Goal: Understand process/instructions: Learn how to perform a task or action

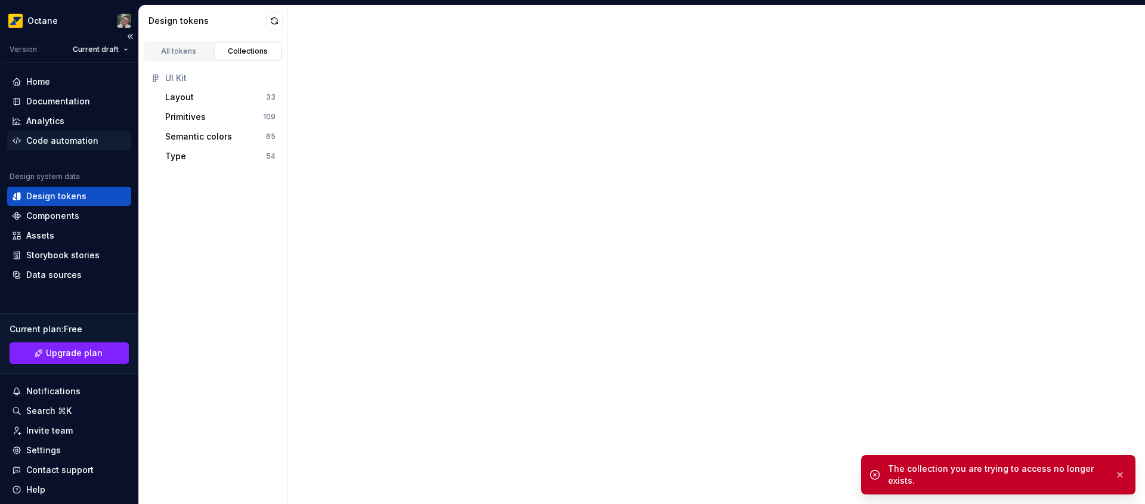
click at [64, 138] on div "Code automation" at bounding box center [62, 141] width 72 height 12
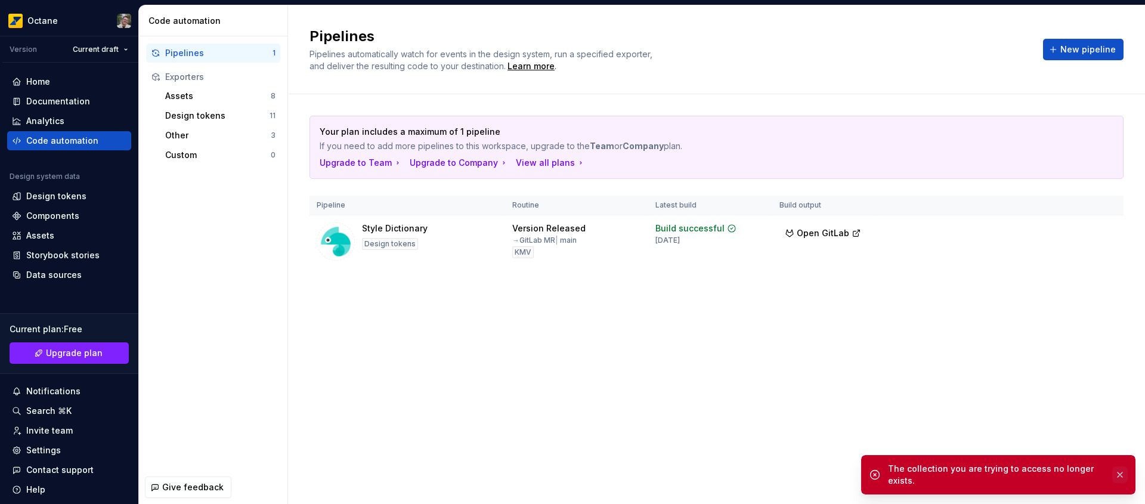
click at [1119, 474] on button "button" at bounding box center [1121, 474] width 16 height 17
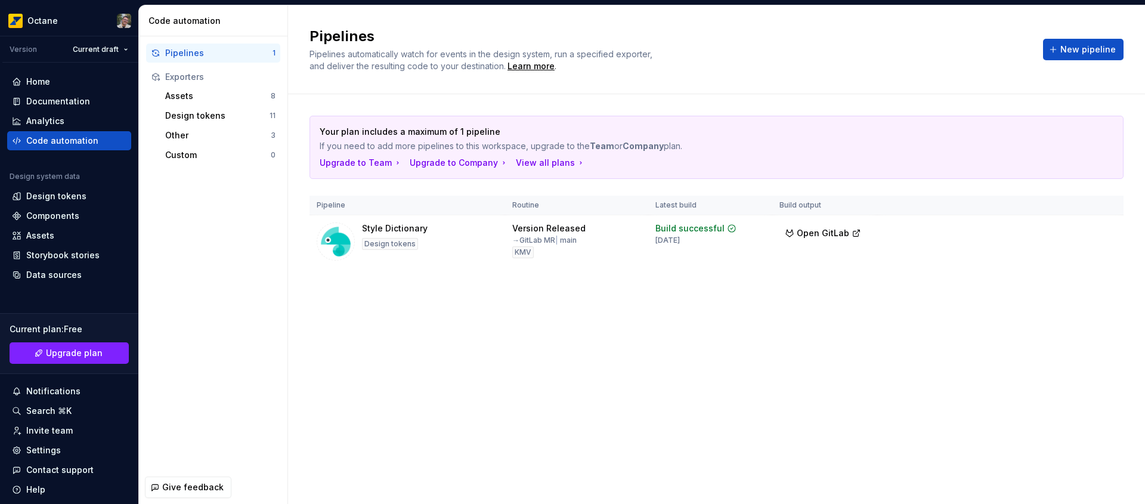
click at [832, 301] on div "Your plan includes a maximum of 1 pipeline If you need to add more pipelines to…" at bounding box center [717, 203] width 814 height 219
click at [744, 58] on div "Pipelines Pipelines automatically watch for events in the design system, run a …" at bounding box center [669, 49] width 719 height 45
click at [1022, 258] on tr "Style Dictionary Design tokens Version Released → GitLab MR | main KMV Build su…" at bounding box center [717, 241] width 814 height 53
